Goal: Task Accomplishment & Management: Manage account settings

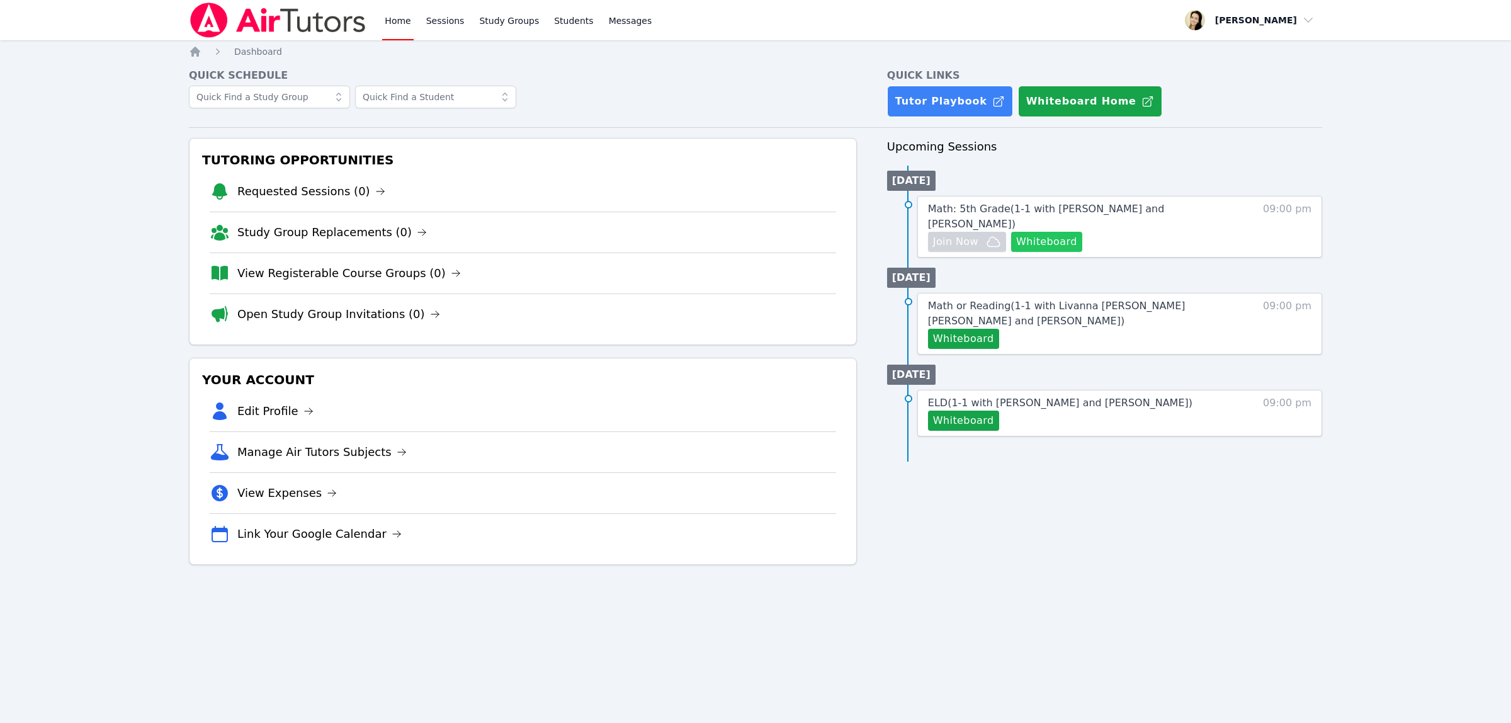
click at [1043, 233] on button "Whiteboard" at bounding box center [1046, 242] width 71 height 20
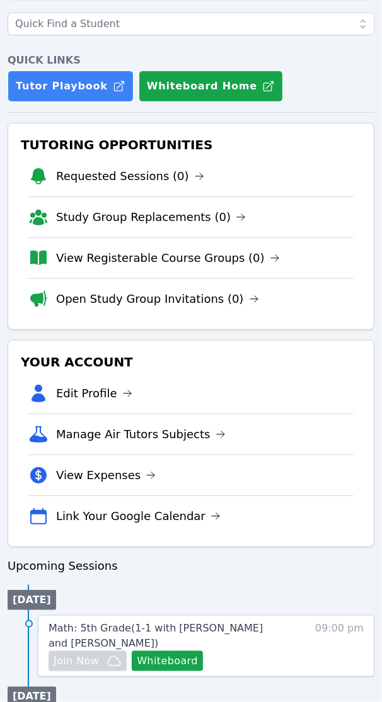
scroll to position [290, 0]
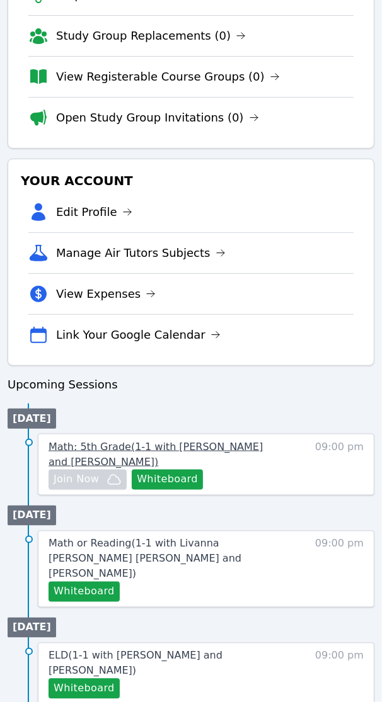
click at [167, 451] on span "Math: 5th Grade ( 1-1 with Quintus Lu and Shelly Fisher )" at bounding box center [155, 454] width 214 height 27
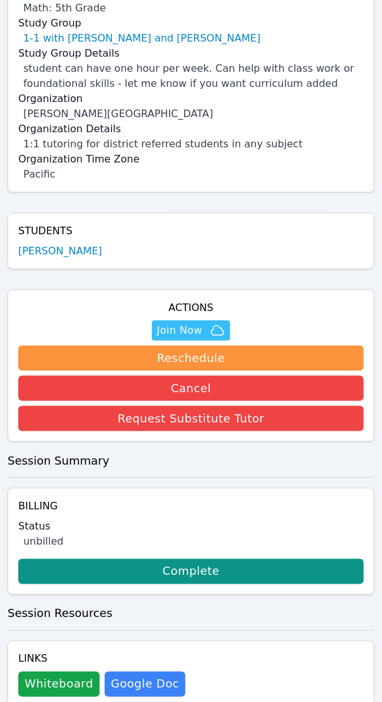
scroll to position [196, 0]
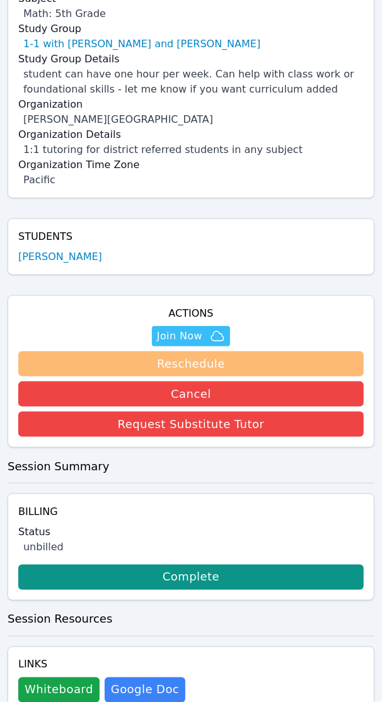
click at [227, 351] on button "Reschedule" at bounding box center [190, 363] width 345 height 25
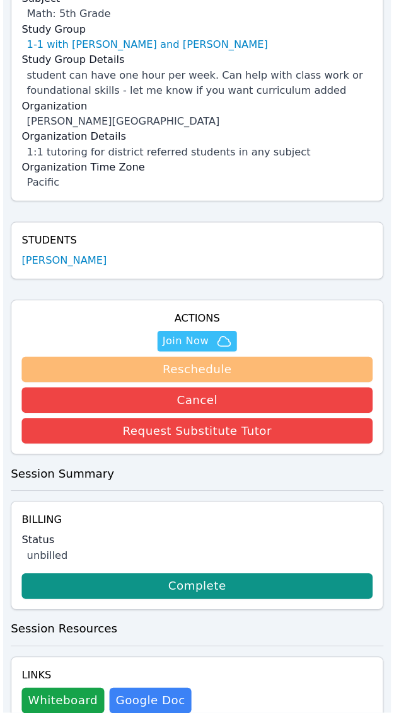
scroll to position [184, 0]
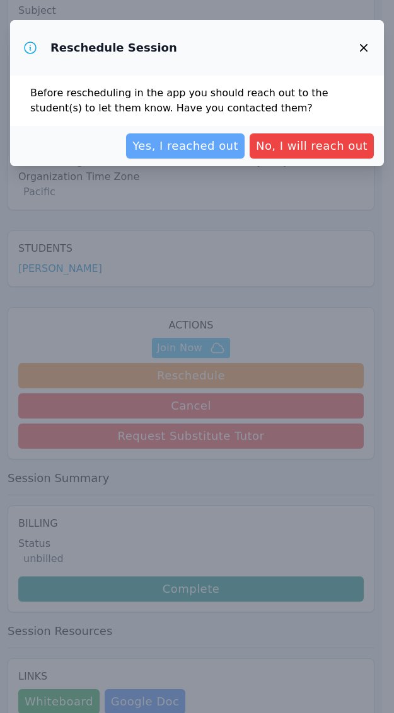
click at [230, 149] on span "Yes, I reached out" at bounding box center [185, 146] width 106 height 18
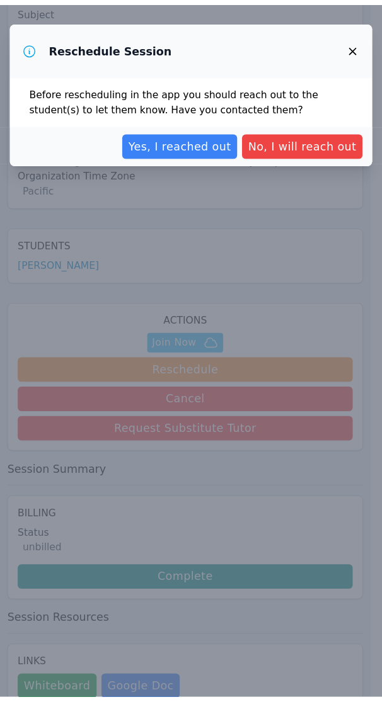
scroll to position [11, 0]
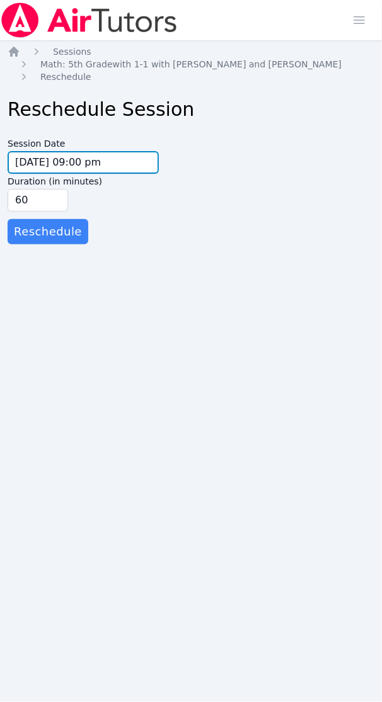
click at [82, 151] on input "09/29/2025 09:00 pm" at bounding box center [83, 162] width 151 height 23
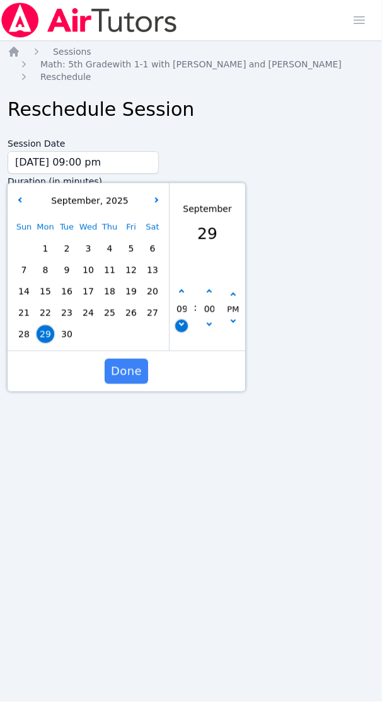
click at [181, 320] on button "button" at bounding box center [181, 326] width 13 height 13
type input "09/29/2025 08:00 pm"
type input "08"
click at [210, 286] on button "button" at bounding box center [209, 292] width 13 height 13
type input "09/29/2025 08:05 pm"
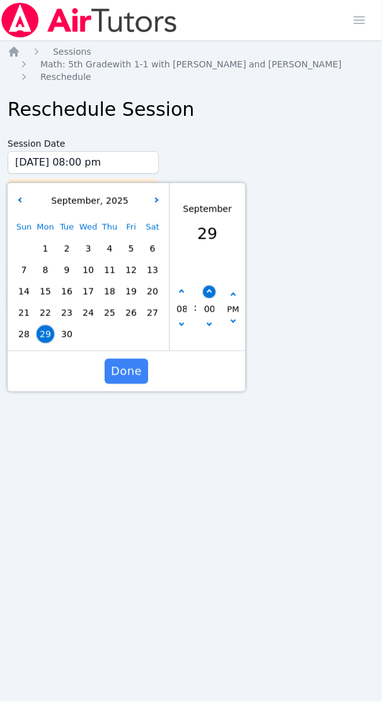
type input "05"
click at [210, 286] on button "button" at bounding box center [209, 292] width 13 height 13
type input "09/29/2025 08:10 pm"
type input "10"
click at [210, 290] on icon "button" at bounding box center [208, 292] width 5 height 5
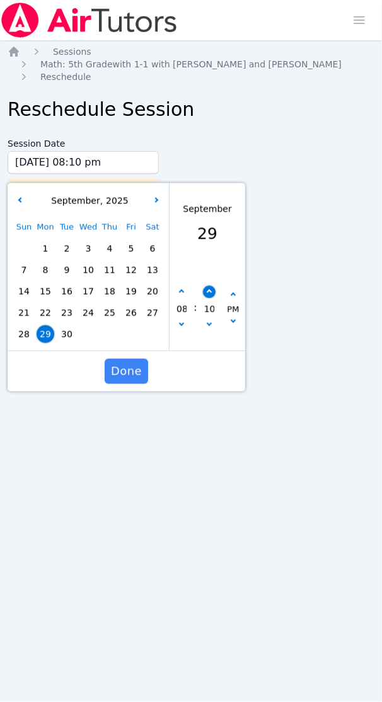
type input "09/29/2025 08:15 pm"
type input "15"
click at [210, 290] on icon "button" at bounding box center [208, 292] width 5 height 5
type input "09/29/2025 08:20 pm"
type input "20"
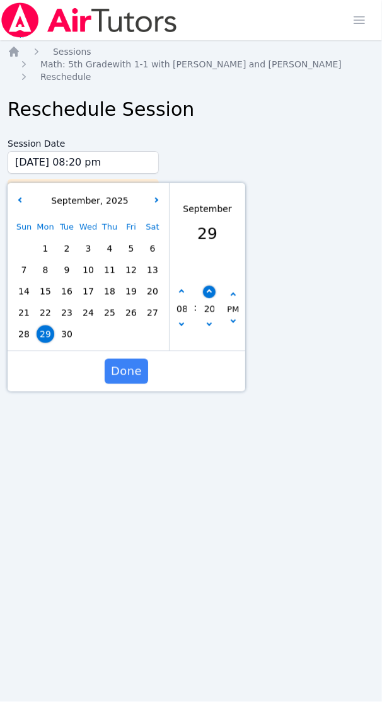
click at [210, 290] on icon "button" at bounding box center [208, 292] width 5 height 5
type input "09/29/2025 08:25 pm"
type input "25"
click at [207, 290] on icon "button" at bounding box center [208, 292] width 5 height 5
type input "09/29/2025 08:30 pm"
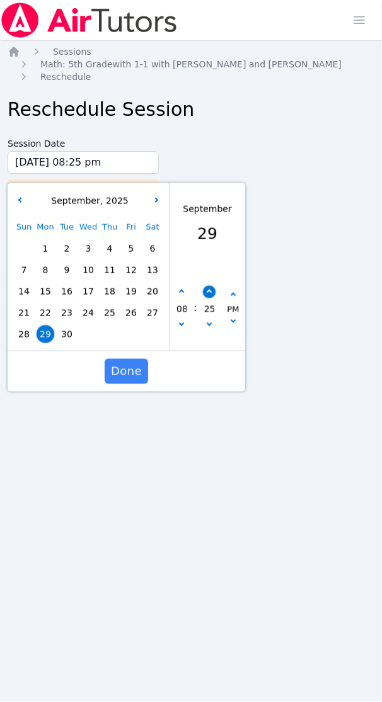
type input "30"
click at [130, 363] on span "Done" at bounding box center [126, 372] width 31 height 18
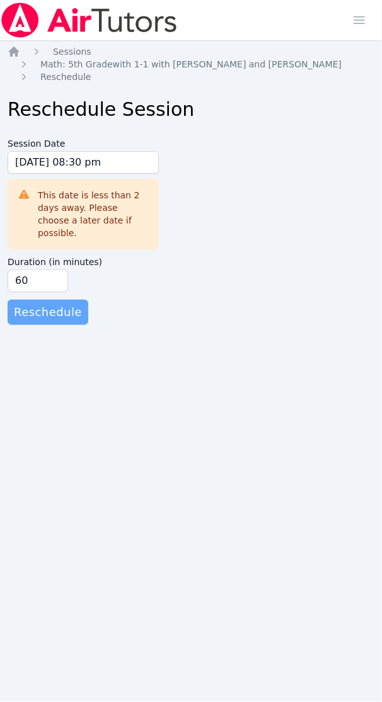
click at [63, 303] on span "Reschedule" at bounding box center [48, 312] width 68 height 18
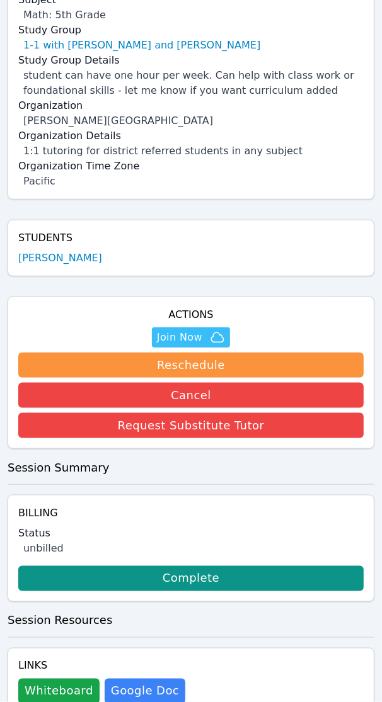
scroll to position [196, 0]
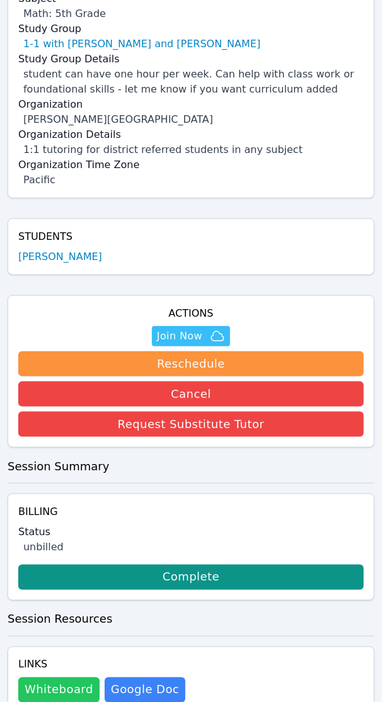
click at [68, 684] on button "Whiteboard" at bounding box center [58, 689] width 81 height 25
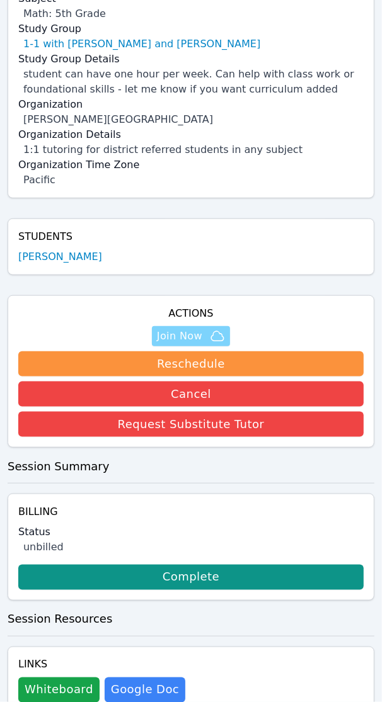
click at [183, 329] on span "Join Now" at bounding box center [179, 336] width 45 height 15
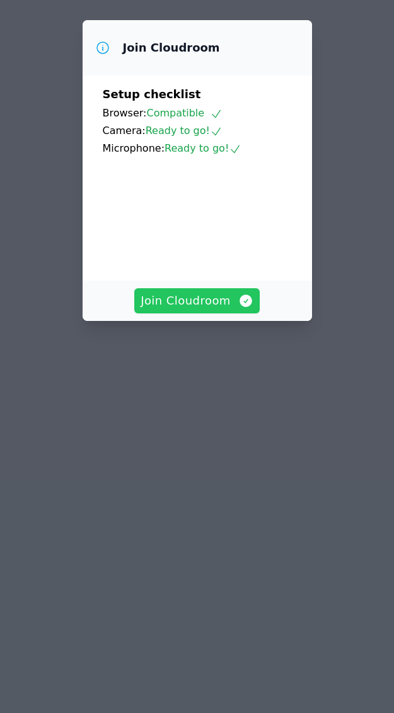
click at [222, 310] on span "Join Cloudroom" at bounding box center [196, 301] width 113 height 18
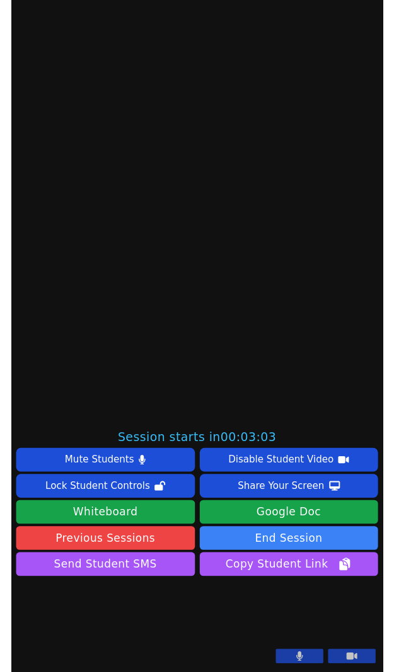
scroll to position [378, 0]
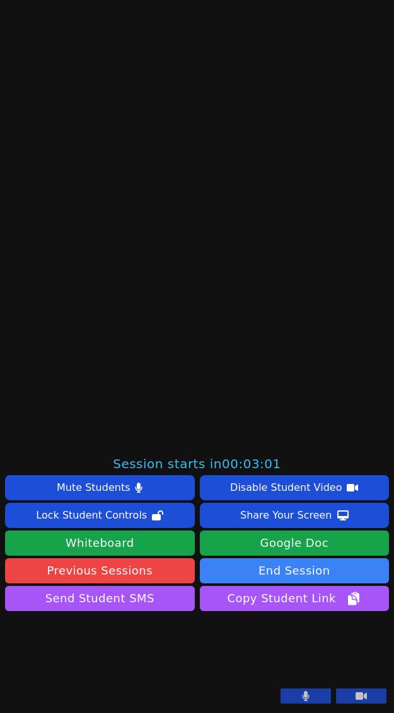
click at [302, 698] on icon at bounding box center [305, 696] width 7 height 10
click at [355, 696] on icon at bounding box center [360, 697] width 11 height 8
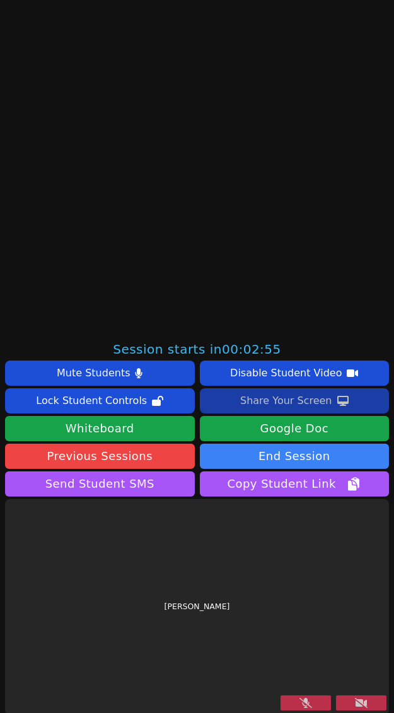
click at [301, 402] on div "Share Your Screen" at bounding box center [286, 401] width 92 height 20
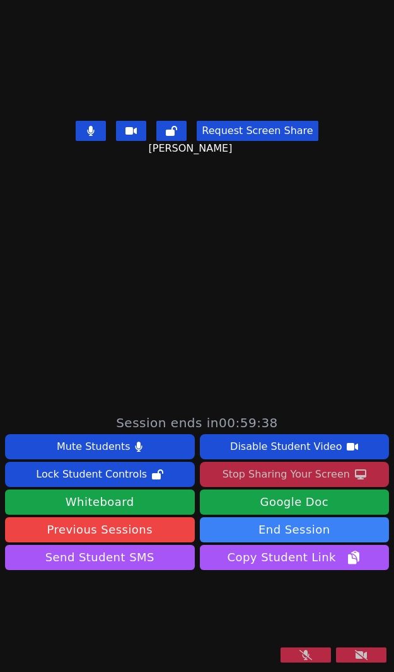
click at [300, 657] on icon at bounding box center [305, 655] width 13 height 10
click at [340, 655] on button at bounding box center [361, 655] width 50 height 15
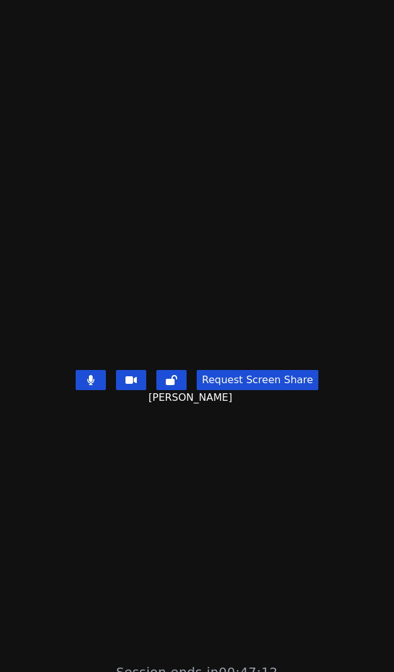
scroll to position [0, 0]
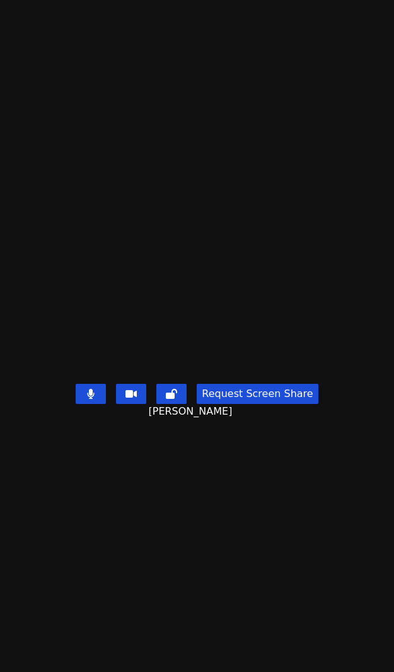
click at [103, 379] on video at bounding box center [197, 311] width 189 height 136
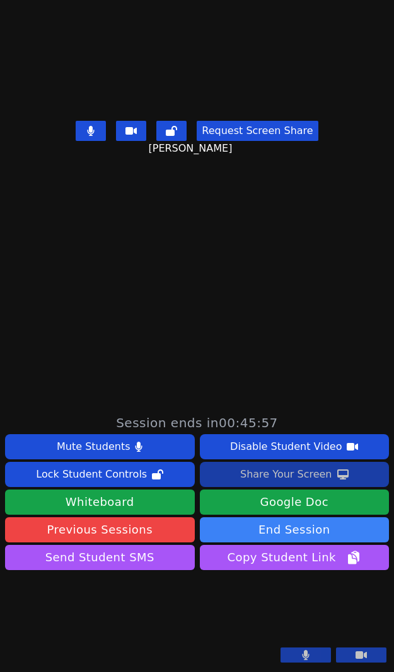
scroll to position [378, 0]
click at [282, 465] on div "Share Your Screen" at bounding box center [286, 475] width 92 height 20
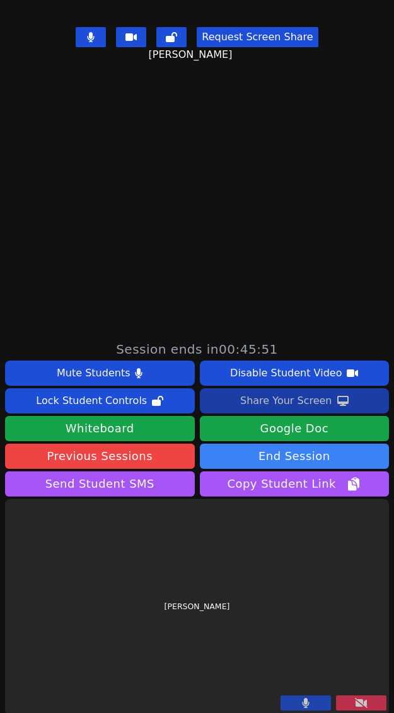
click at [291, 403] on div "Share Your Screen" at bounding box center [286, 401] width 92 height 20
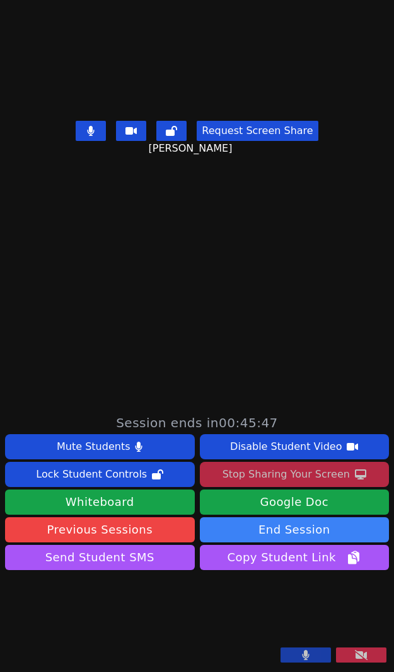
click at [302, 659] on icon at bounding box center [306, 655] width 8 height 10
click at [299, 659] on icon at bounding box center [305, 655] width 13 height 10
click at [302, 657] on icon at bounding box center [305, 655] width 7 height 10
click at [299, 658] on icon at bounding box center [305, 655] width 13 height 10
click at [307, 650] on button at bounding box center [305, 655] width 50 height 15
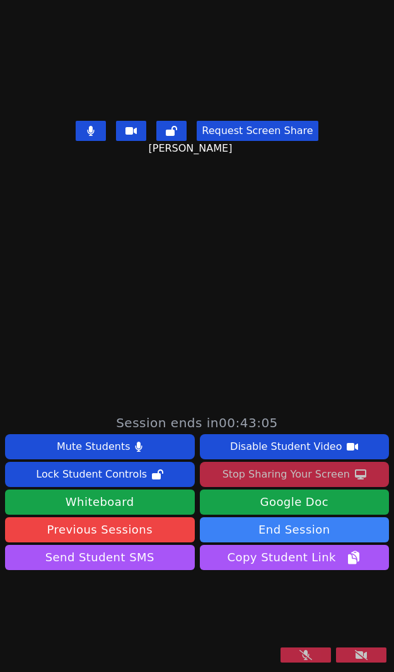
click at [307, 650] on button at bounding box center [305, 655] width 50 height 15
click at [303, 659] on button at bounding box center [305, 655] width 50 height 15
click at [285, 655] on button at bounding box center [305, 655] width 50 height 15
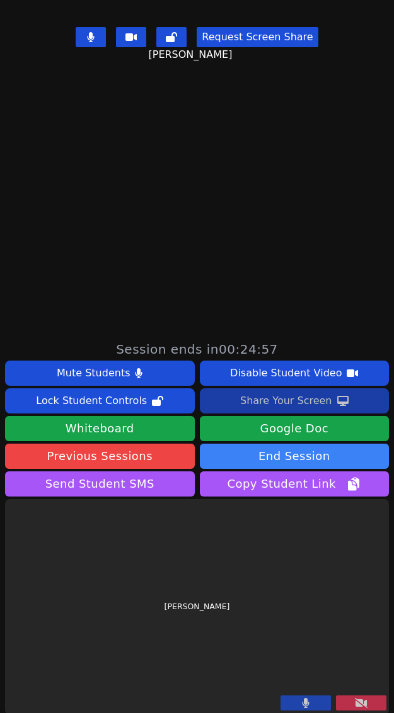
click at [354, 698] on icon at bounding box center [360, 703] width 13 height 10
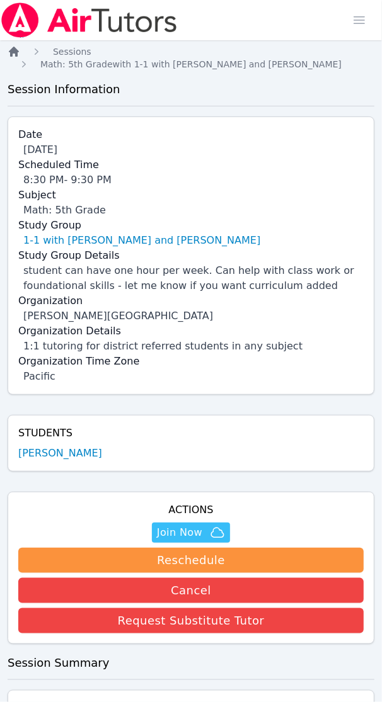
click at [11, 48] on icon "Breadcrumb" at bounding box center [14, 52] width 10 height 10
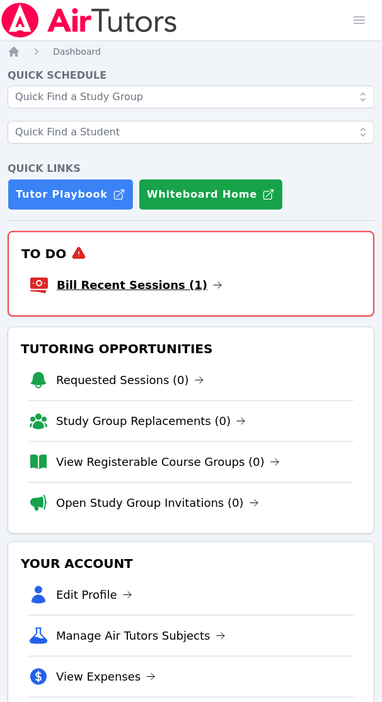
click at [116, 290] on link "Bill Recent Sessions (1)" at bounding box center [140, 285] width 166 height 18
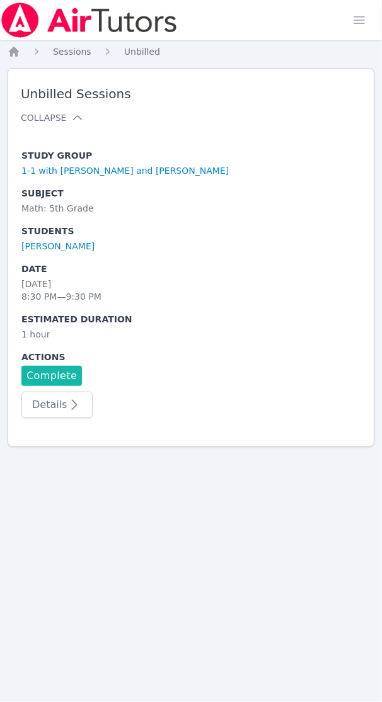
click at [67, 367] on link "Complete" at bounding box center [51, 376] width 60 height 20
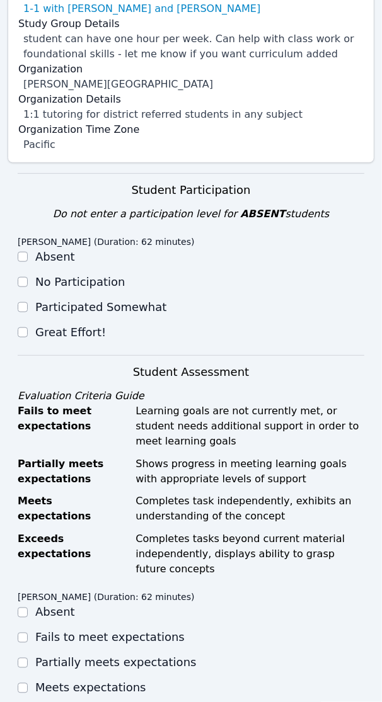
scroll to position [315, 0]
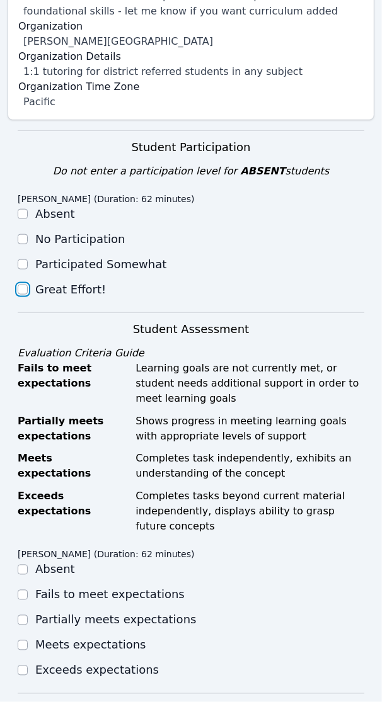
click at [26, 285] on input "Great Effort!" at bounding box center [23, 290] width 10 height 10
checkbox input "true"
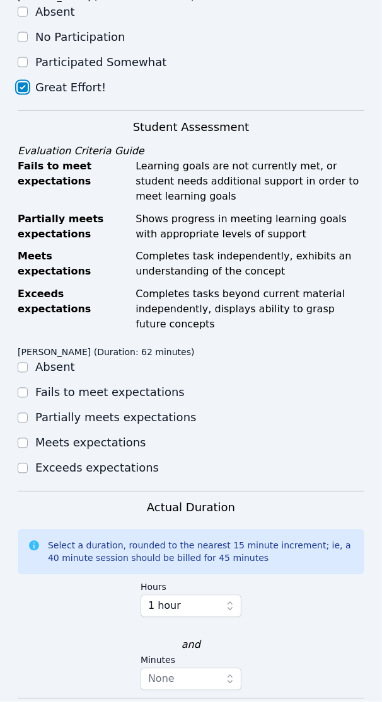
scroll to position [551, 0]
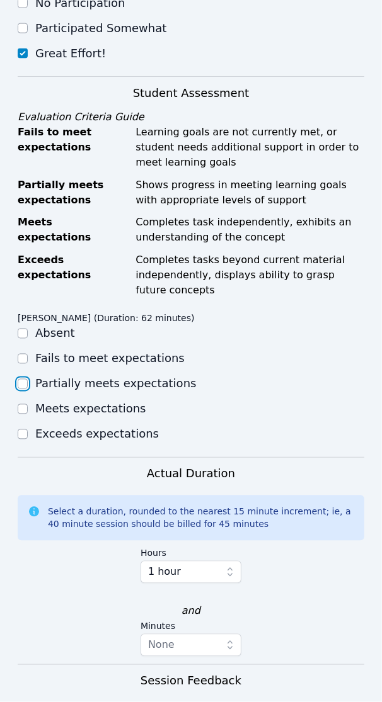
click at [22, 379] on input "Partially meets expectations" at bounding box center [23, 384] width 10 height 10
checkbox input "true"
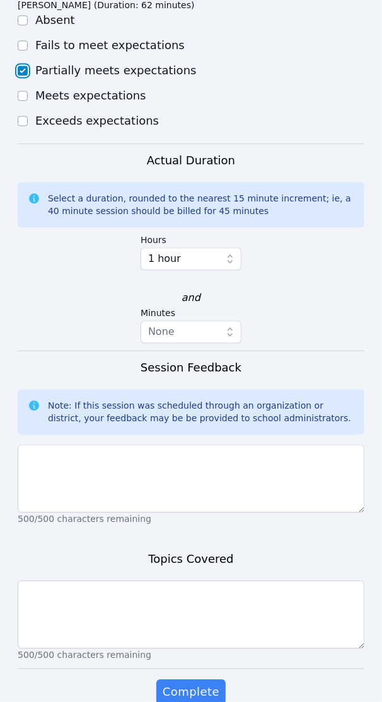
scroll to position [866, 0]
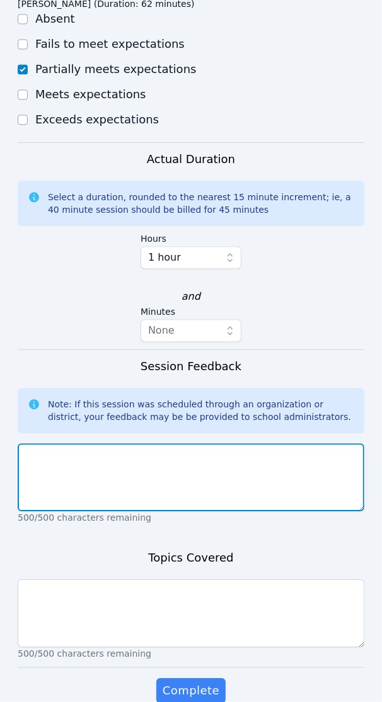
click at [79, 454] on textarea at bounding box center [191, 477] width 346 height 68
paste textarea "After warming up with a bellringer on multiplies of 6, arrays, fact families, m…"
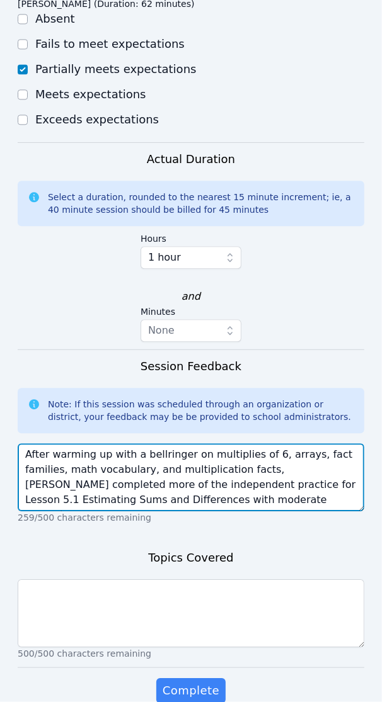
type textarea "After warming up with a bellringer on multiplies of 6, arrays, fact families, m…"
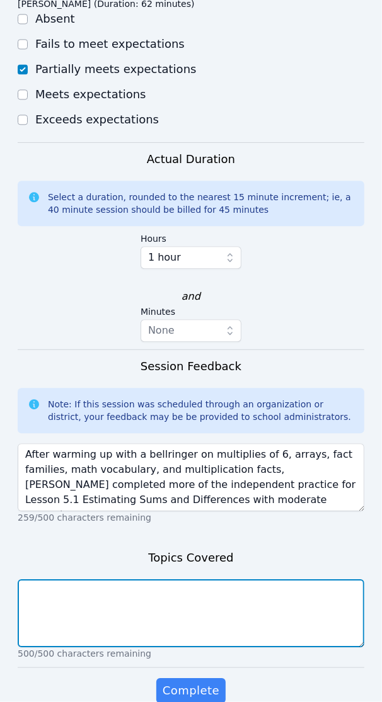
click at [47, 586] on textarea at bounding box center [191, 613] width 346 height 68
paste textarea "multiplies of 6, arrays, fact families, math vocabulary, multiplication facts, …"
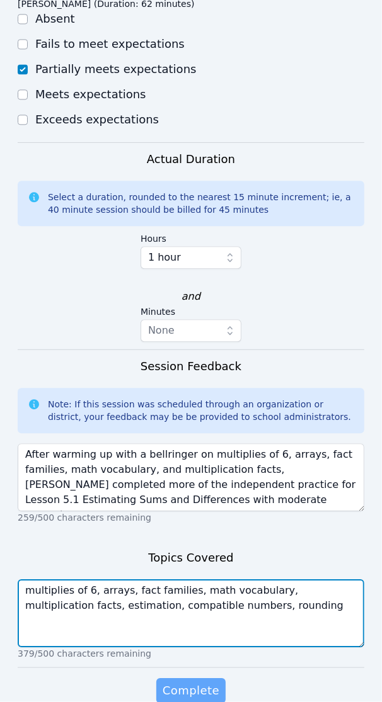
type textarea "multiplies of 6, arrays, fact families, math vocabulary, multiplication facts, …"
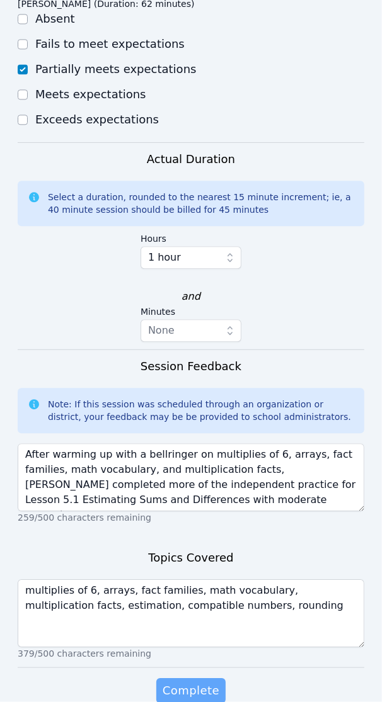
click at [191, 682] on span "Complete" at bounding box center [190, 691] width 57 height 18
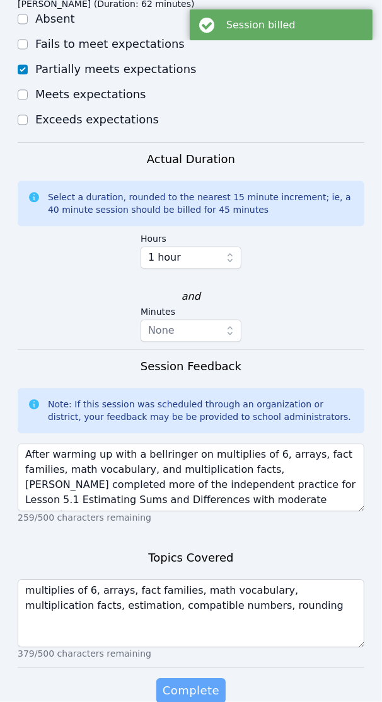
scroll to position [0, 0]
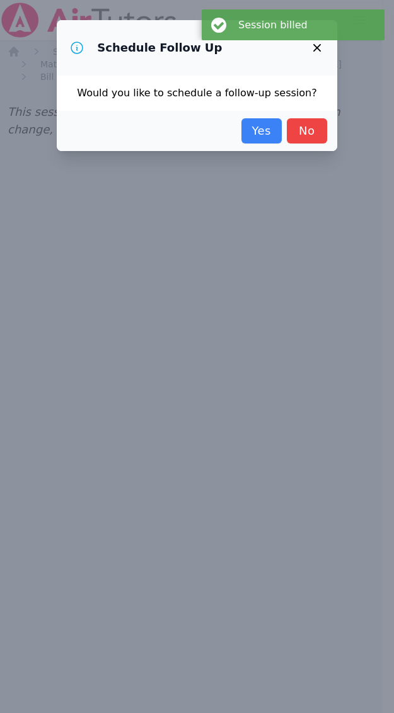
click at [259, 130] on link "Yes" at bounding box center [261, 130] width 40 height 25
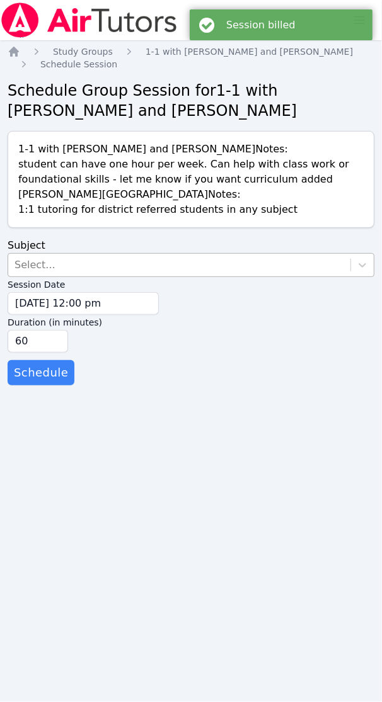
click at [32, 269] on div "Select..." at bounding box center [34, 265] width 41 height 15
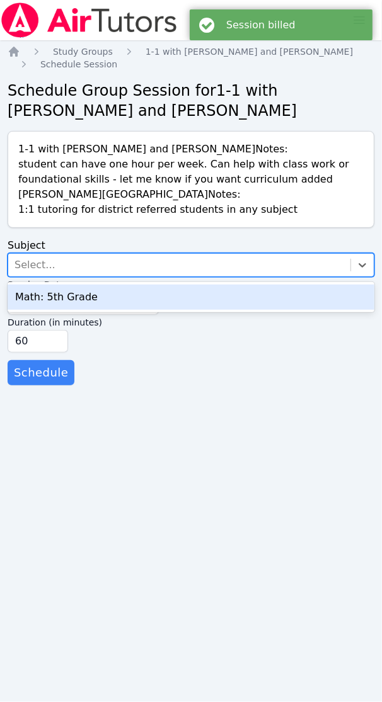
click at [67, 291] on div "Math: 5th Grade" at bounding box center [191, 297] width 366 height 25
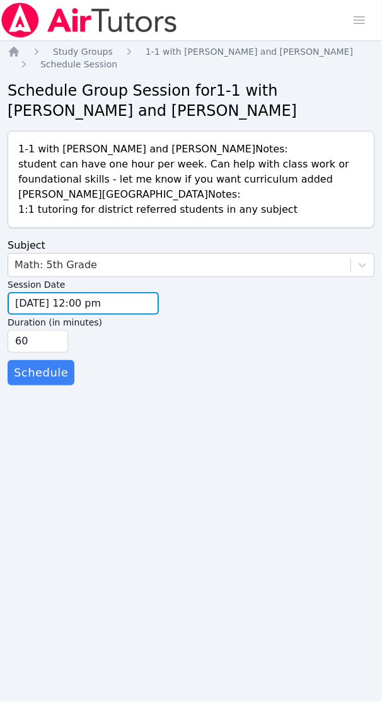
click at [38, 306] on input "09/29/2025 12:00 pm" at bounding box center [83, 303] width 151 height 23
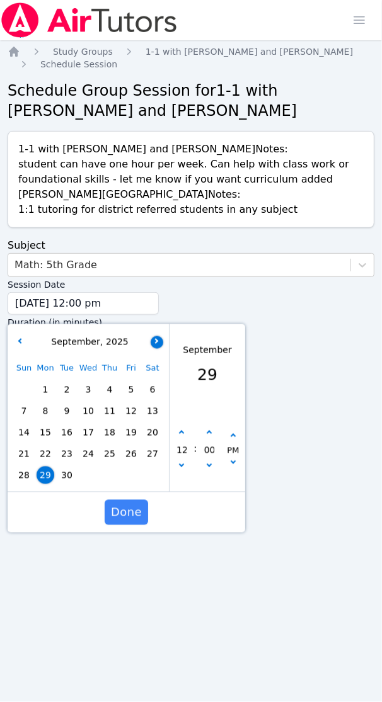
click at [156, 339] on icon "button" at bounding box center [155, 340] width 5 height 5
click at [44, 409] on span "6" at bounding box center [46, 411] width 18 height 18
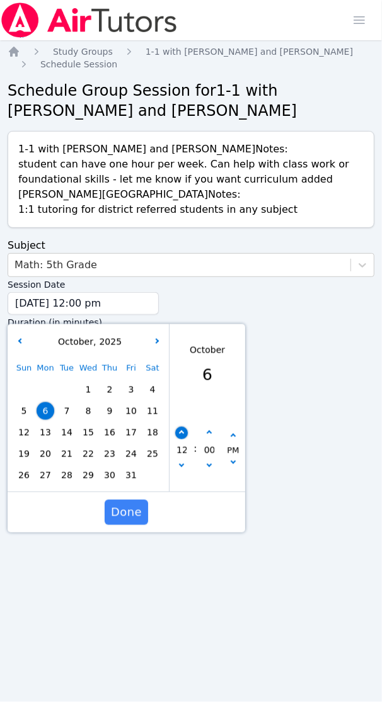
click at [184, 429] on button "button" at bounding box center [181, 433] width 13 height 13
type input "10/06/2025 01:00 pm"
type input "01"
click at [184, 429] on button "button" at bounding box center [181, 433] width 13 height 13
type input "10/06/2025 02:00 pm"
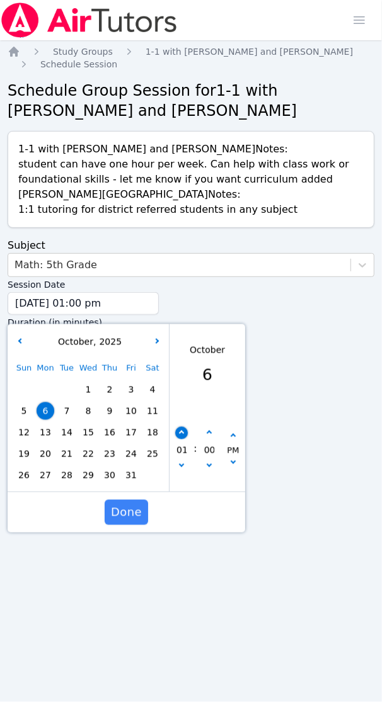
type input "02"
click at [184, 429] on button "button" at bounding box center [181, 433] width 13 height 13
type input "10/06/2025 03:00 pm"
type input "03"
click at [184, 429] on button "button" at bounding box center [181, 433] width 13 height 13
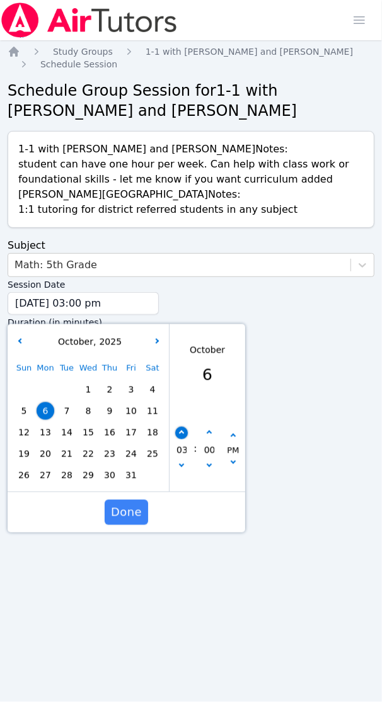
type input "10/06/2025 04:00 pm"
type input "04"
click at [184, 429] on button "button" at bounding box center [181, 433] width 13 height 13
type input "10/06/2025 05:00 pm"
type input "05"
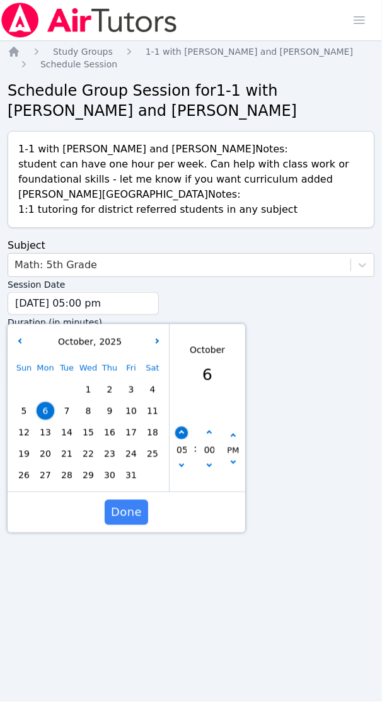
click at [184, 429] on button "button" at bounding box center [181, 433] width 13 height 13
type input "10/06/2025 06:00 pm"
type input "06"
click at [184, 429] on button "button" at bounding box center [181, 433] width 13 height 13
type input "10/06/2025 07:00 pm"
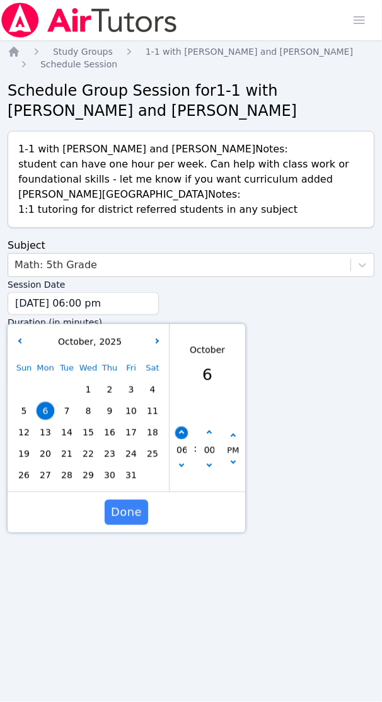
type input "07"
click at [184, 429] on button "button" at bounding box center [181, 433] width 13 height 13
type input "10/06/2025 08:00 pm"
type input "08"
click at [184, 429] on button "button" at bounding box center [181, 433] width 13 height 13
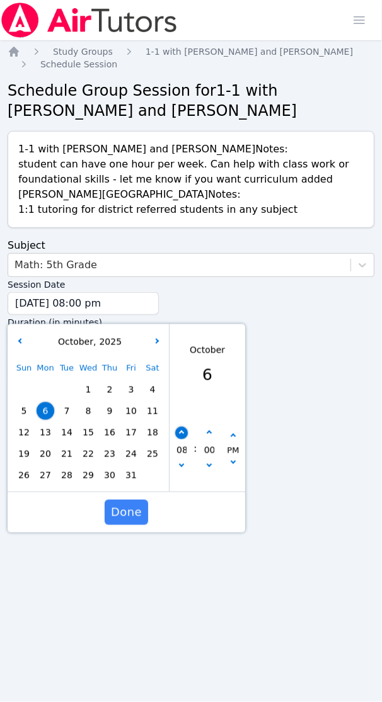
type input "10/06/2025 09:00 pm"
type input "09"
click at [129, 514] on span "Done" at bounding box center [126, 513] width 31 height 18
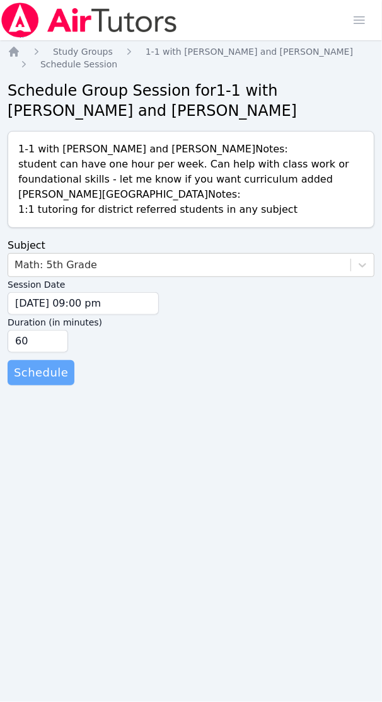
click at [47, 373] on span "Schedule" at bounding box center [41, 373] width 54 height 18
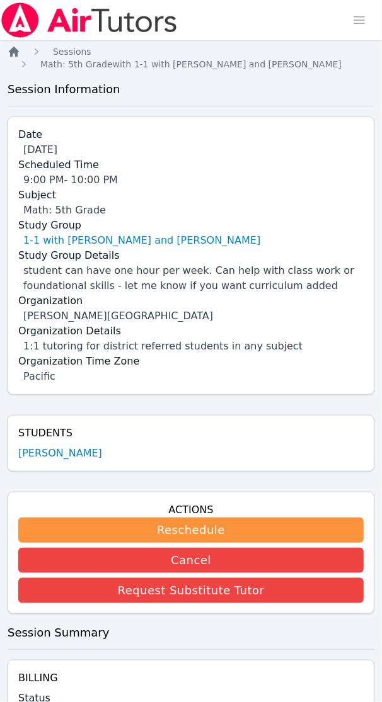
click at [13, 52] on icon "Breadcrumb" at bounding box center [14, 52] width 10 height 10
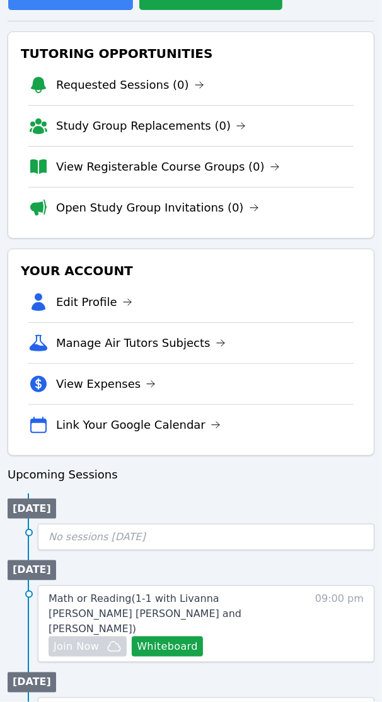
scroll to position [331, 0]
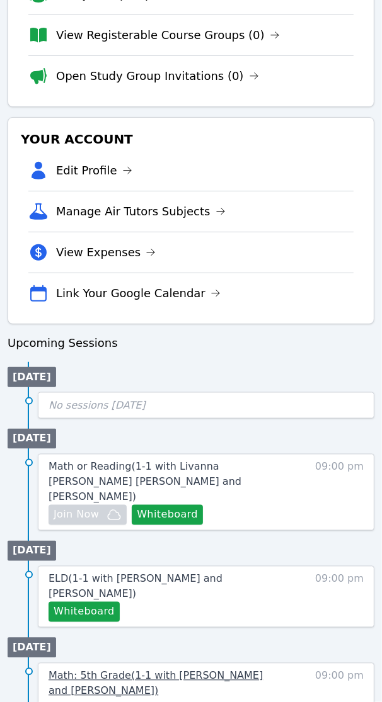
click at [215, 670] on span "Math: 5th Grade ( 1-1 with Quintus Lu and Shelly Fisher )" at bounding box center [155, 683] width 214 height 27
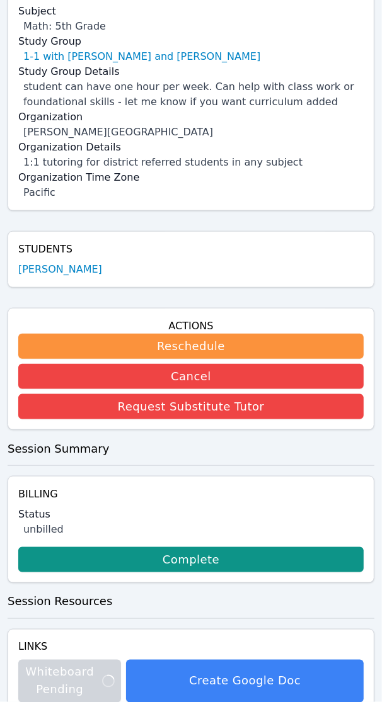
scroll to position [167, 0]
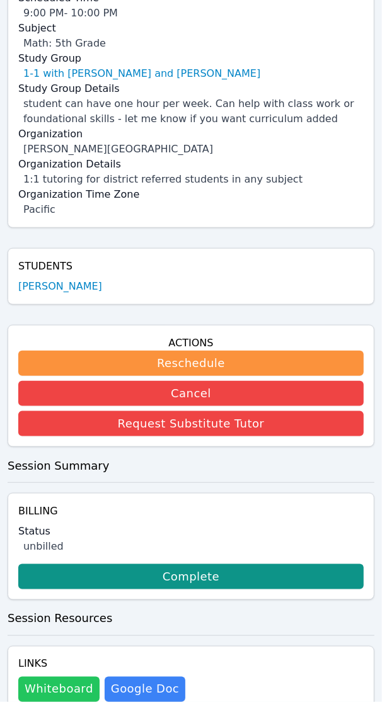
click at [51, 677] on button "Whiteboard" at bounding box center [58, 689] width 81 height 25
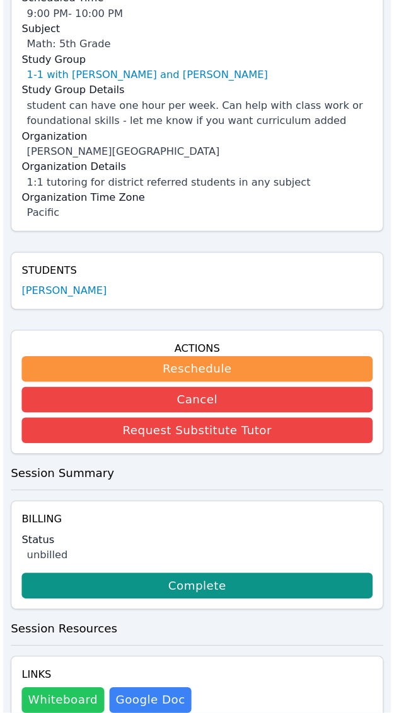
scroll to position [155, 0]
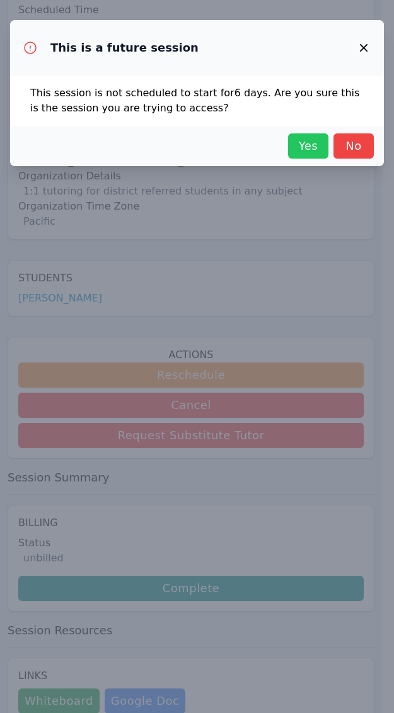
click at [315, 139] on span "Yes" at bounding box center [308, 146] width 28 height 18
